Goal: Book appointment/travel/reservation

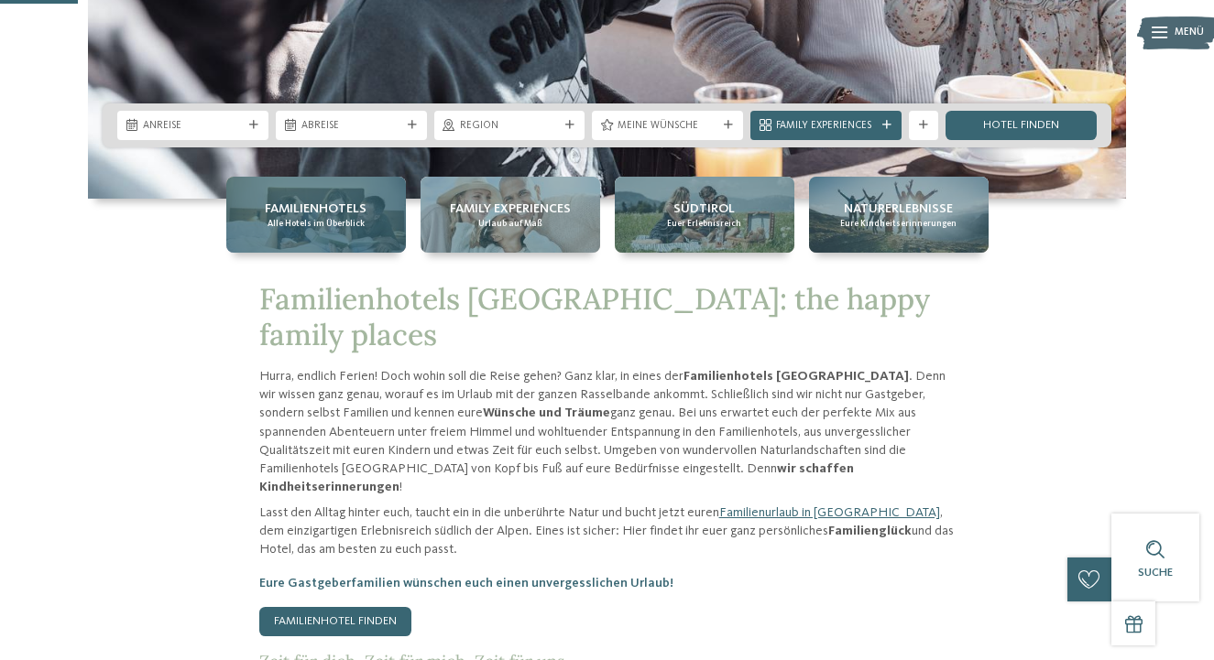
click at [340, 213] on span "Familienhotels" at bounding box center [316, 209] width 102 height 18
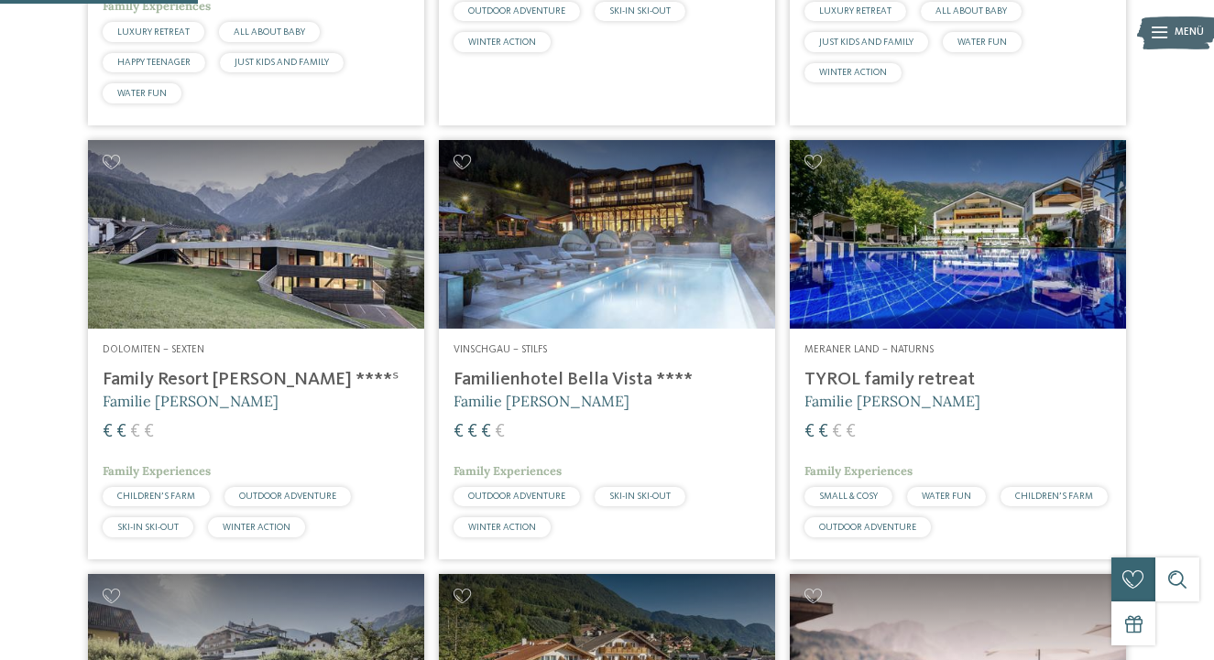
scroll to position [784, 0]
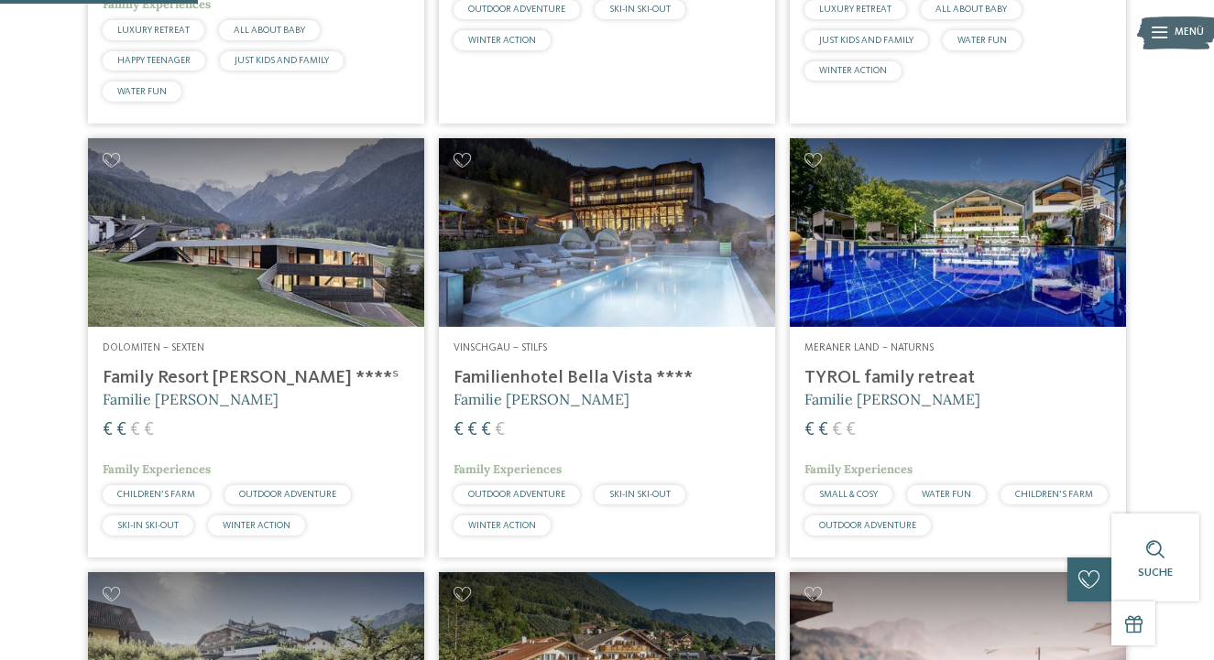
click at [232, 389] on h4 "Family Resort [PERSON_NAME] ****ˢ" at bounding box center [256, 378] width 307 height 22
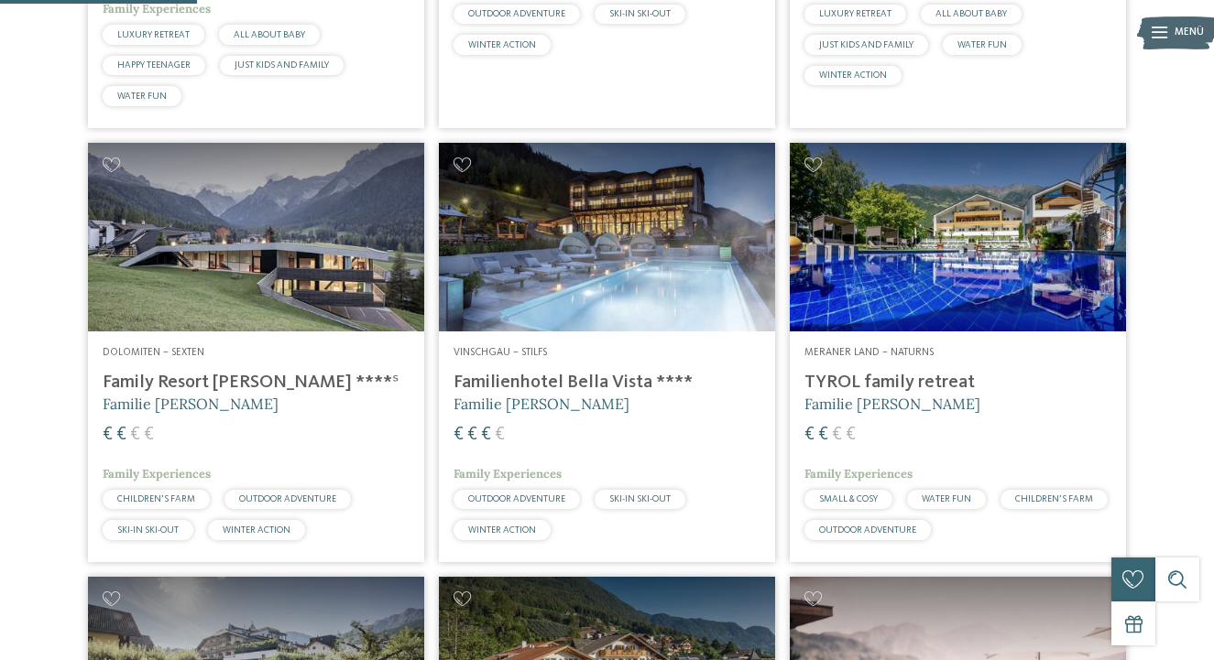
scroll to position [781, 0]
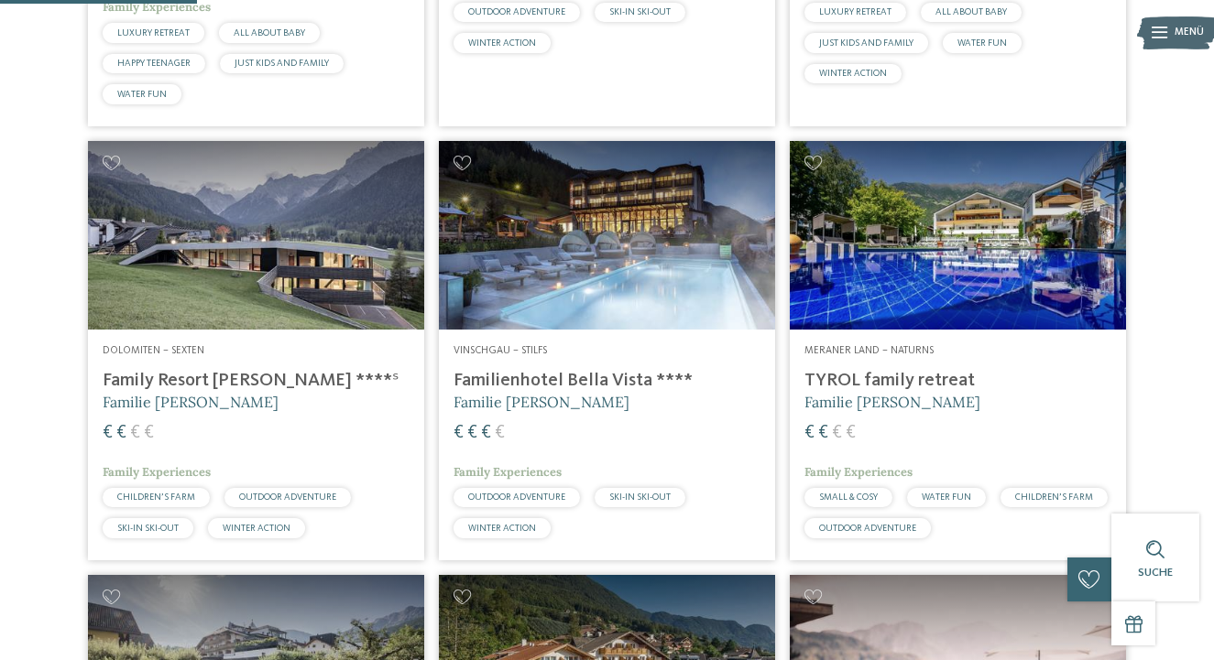
click at [892, 392] on h4 "TYROL family retreat" at bounding box center [957, 381] width 307 height 22
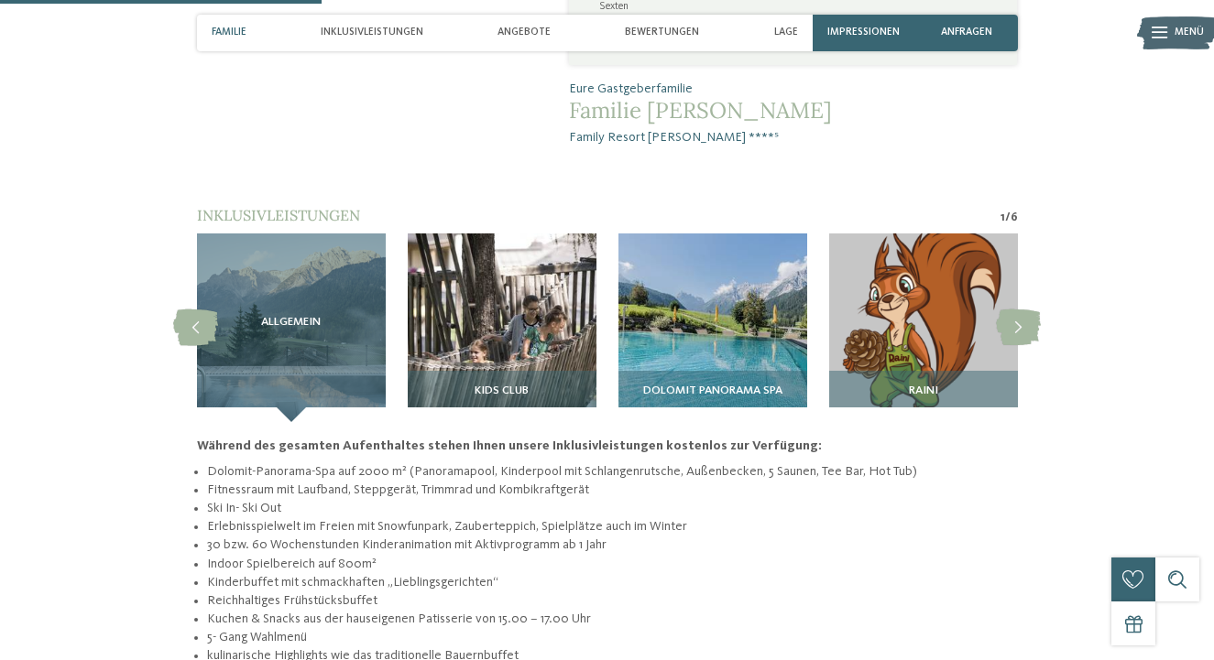
scroll to position [1239, 0]
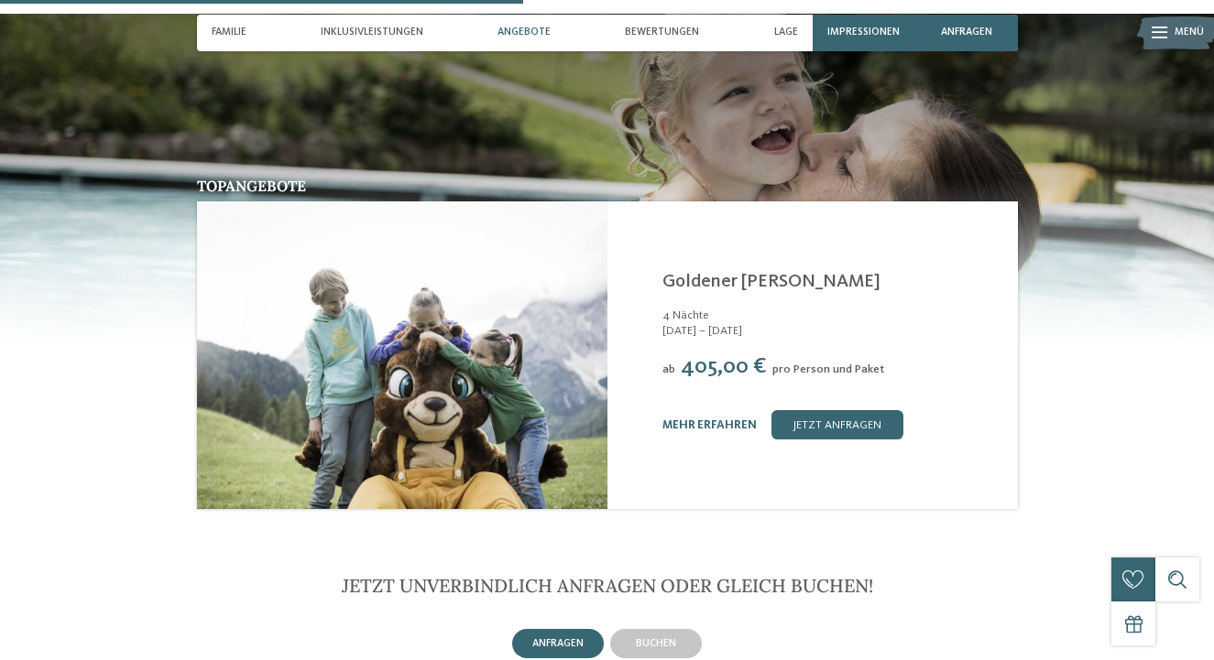
scroll to position [1999, 0]
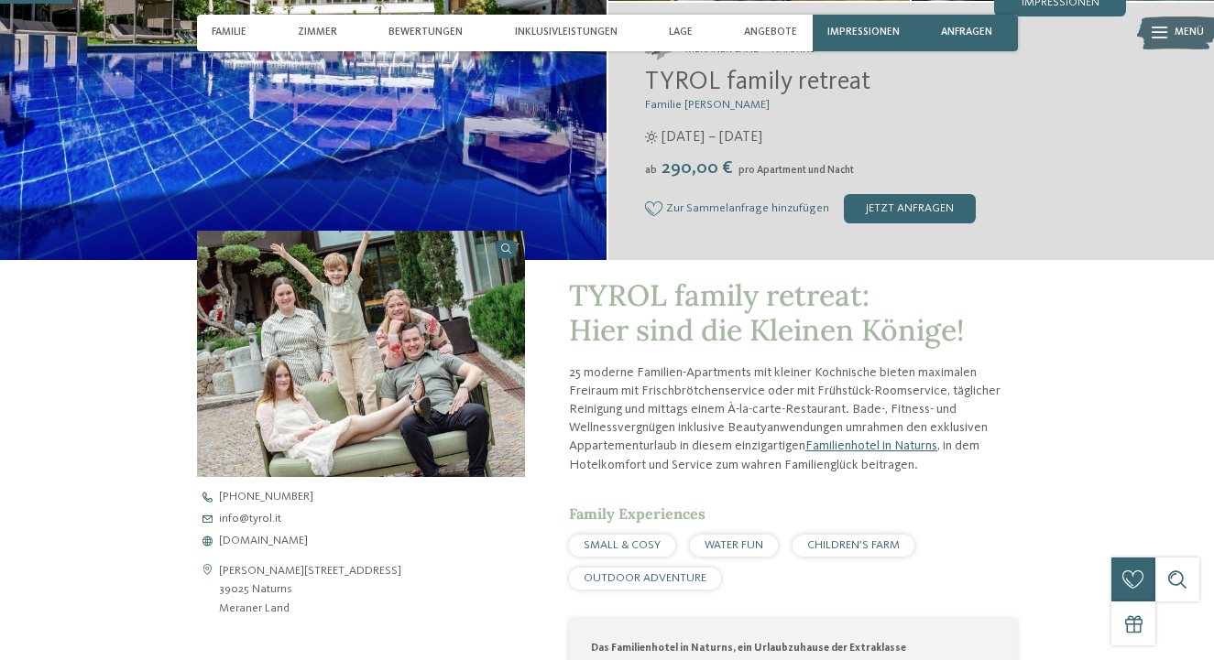
scroll to position [301, 0]
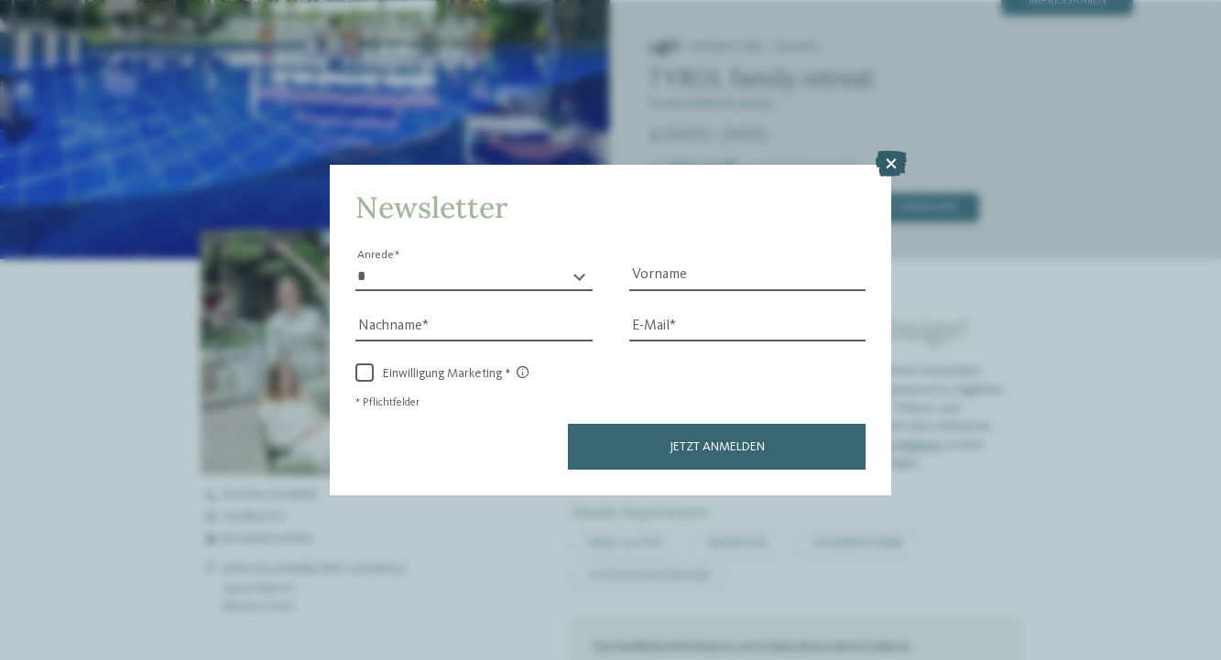
click at [891, 151] on icon at bounding box center [891, 164] width 31 height 26
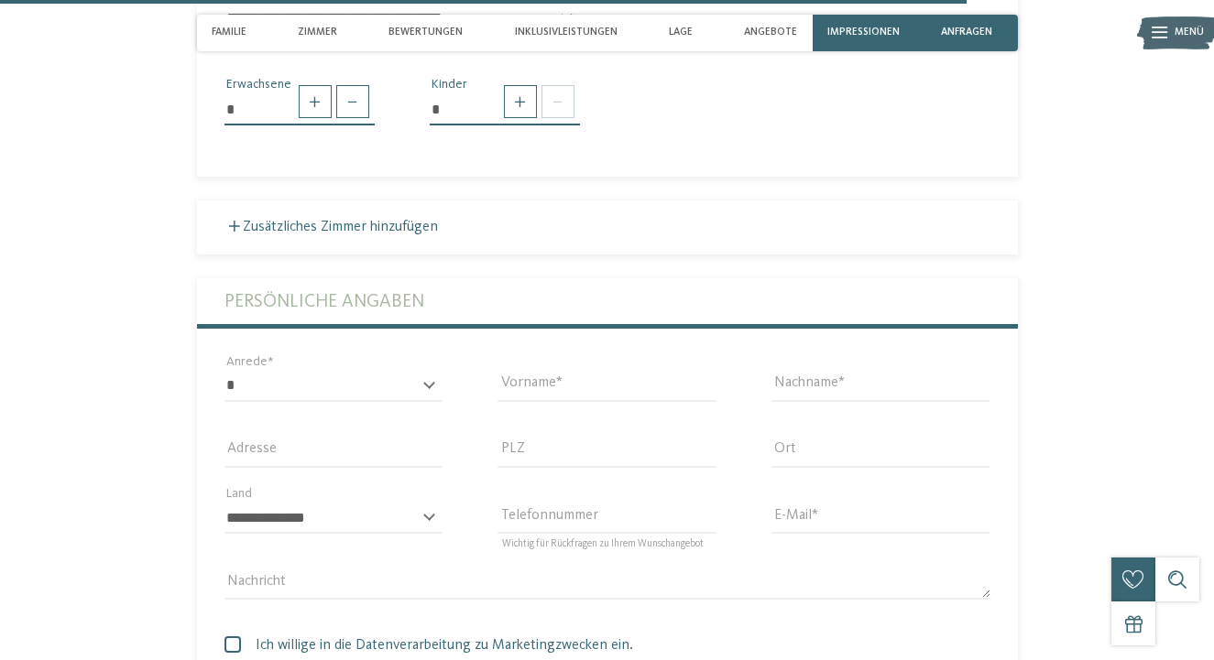
scroll to position [4010, 0]
